Goal: Find specific page/section: Find specific page/section

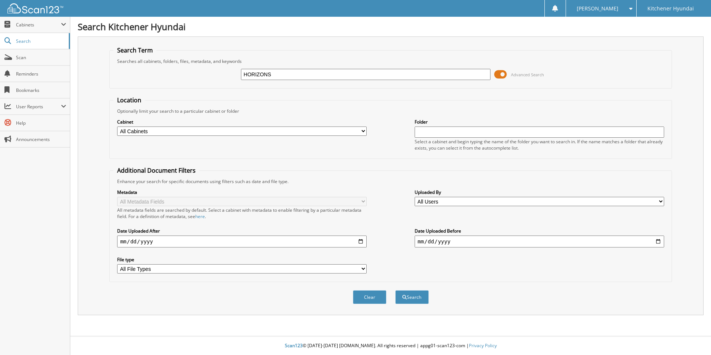
type input "HORIZONS"
click at [395, 290] on button "Search" at bounding box center [411, 297] width 33 height 14
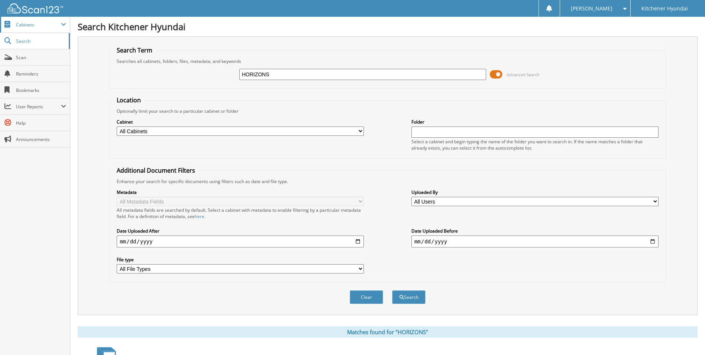
click at [36, 29] on span "Cabinets" at bounding box center [35, 25] width 70 height 16
click at [26, 71] on span "Search" at bounding box center [40, 73] width 49 height 6
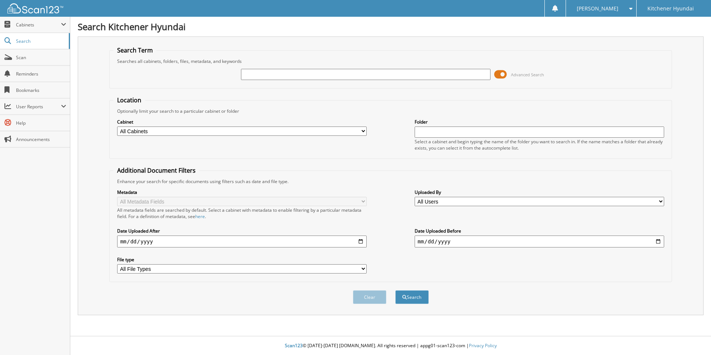
click at [19, 87] on span "Bookmarks" at bounding box center [41, 90] width 50 height 6
